Goal: Check status: Check status

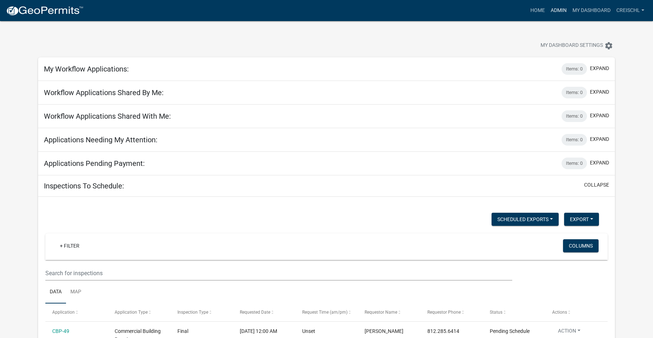
click at [561, 8] on link "Admin" at bounding box center [559, 11] width 22 height 14
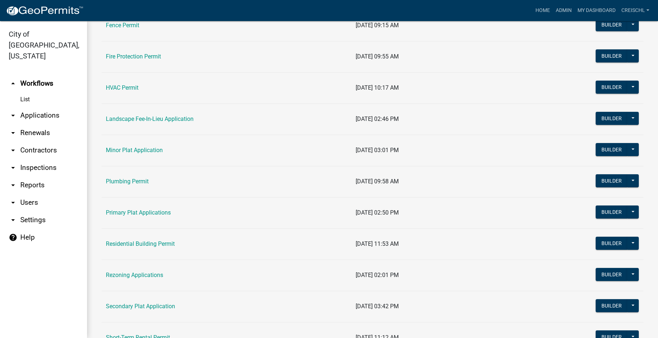
scroll to position [290, 0]
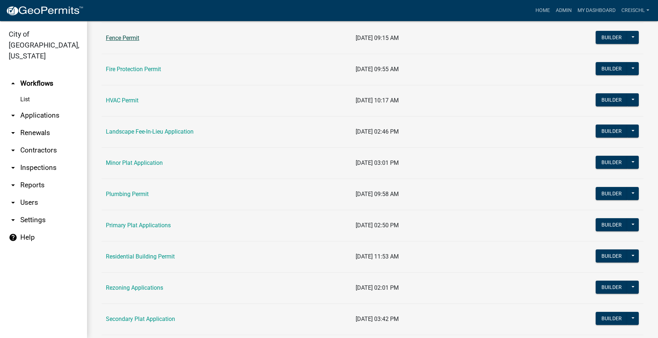
click at [118, 39] on link "Fence Permit" at bounding box center [122, 37] width 33 height 7
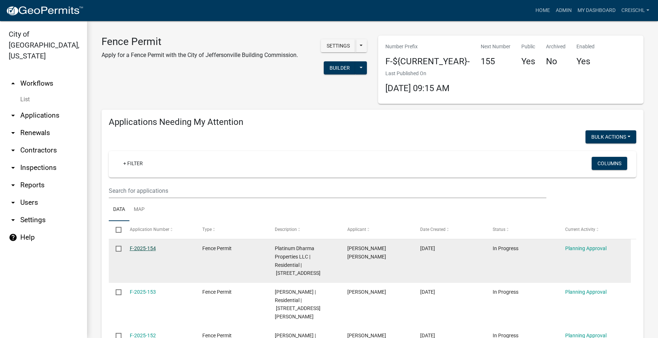
click at [147, 248] on link "F-2025-154" at bounding box center [143, 248] width 26 height 6
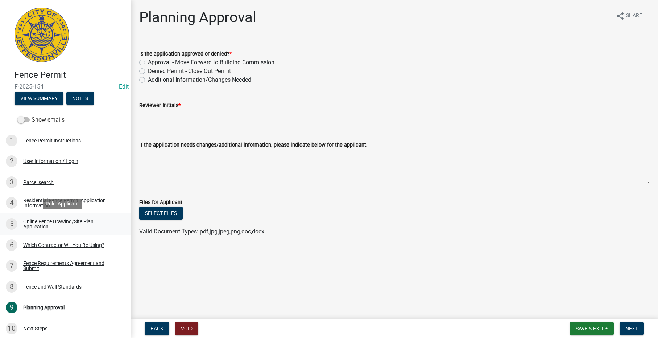
click at [34, 222] on div "Online Fence Drawing/Site Plan Application" at bounding box center [71, 224] width 96 height 10
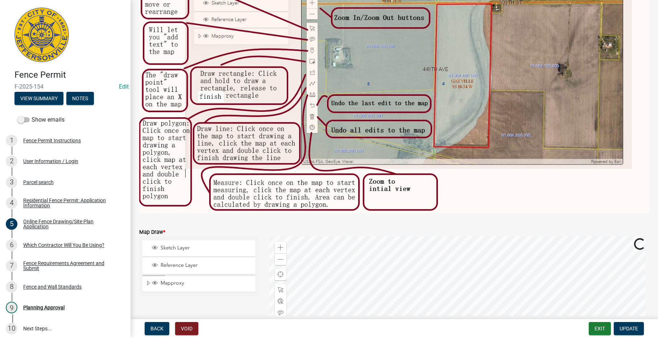
scroll to position [221, 0]
